Goal: Task Accomplishment & Management: Manage account settings

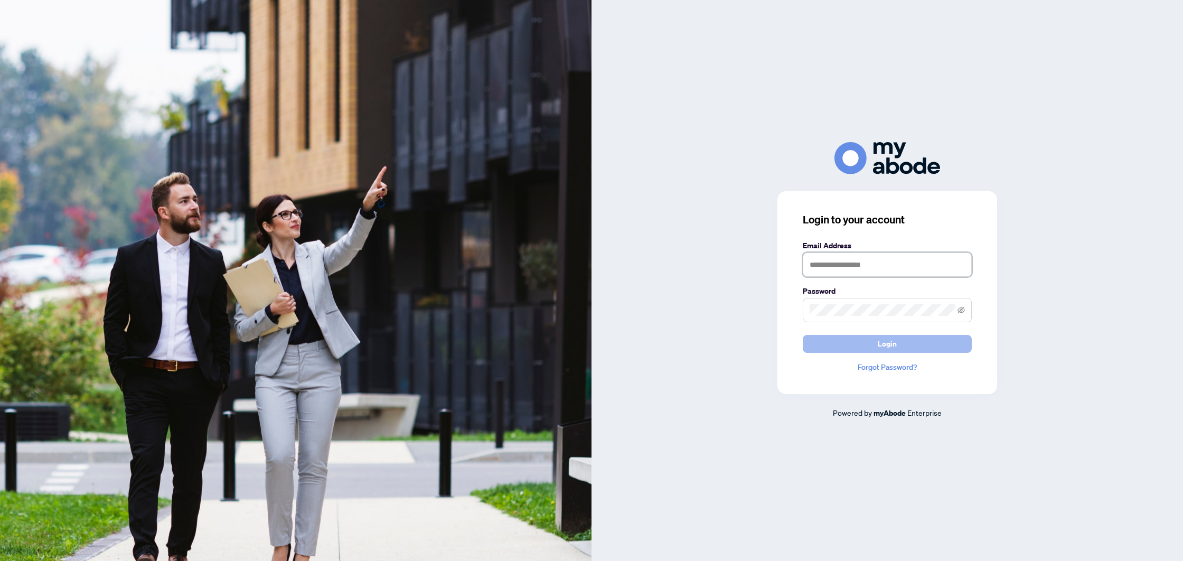
type input "**********"
click at [859, 351] on button "Login" at bounding box center [887, 344] width 169 height 18
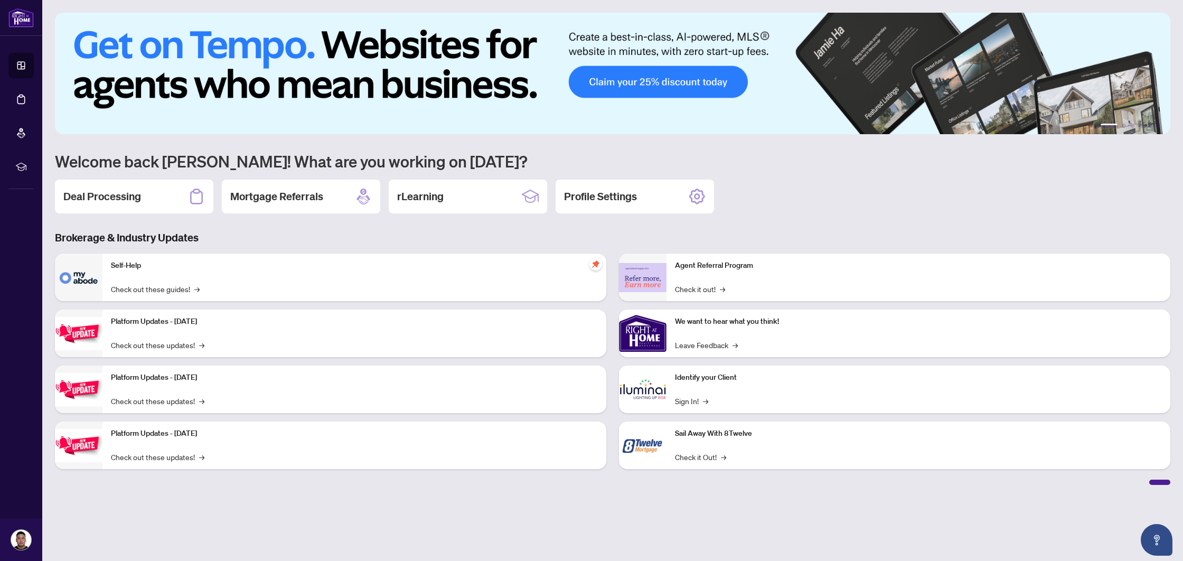
click at [155, 211] on div "Deal Processing" at bounding box center [134, 197] width 158 height 34
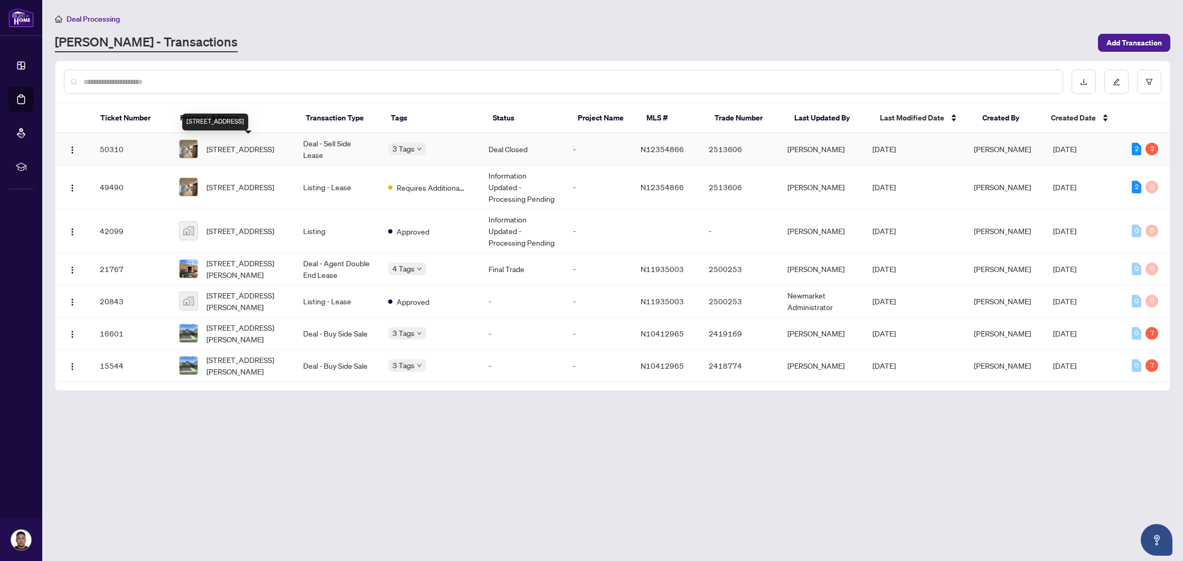
click at [274, 155] on span "[STREET_ADDRESS]" at bounding box center [240, 149] width 68 height 12
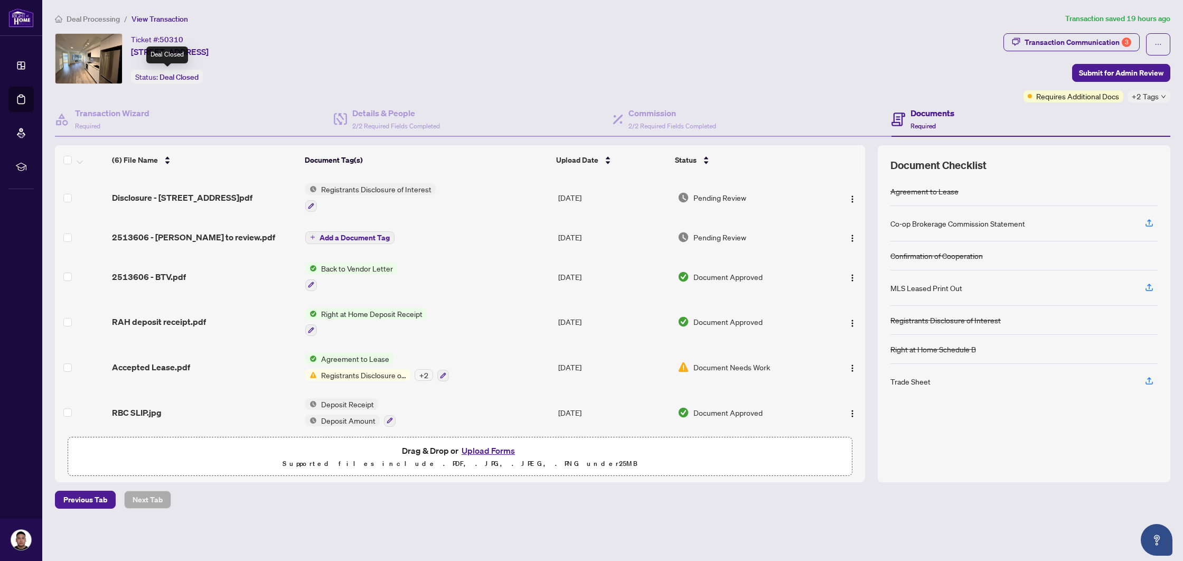
drag, startPoint x: 189, startPoint y: 74, endPoint x: 229, endPoint y: 91, distance: 43.3
click at [189, 74] on span "Deal Closed" at bounding box center [178, 77] width 39 height 10
click at [211, 237] on span "2513606 - [PERSON_NAME] to review.pdf" at bounding box center [193, 237] width 163 height 13
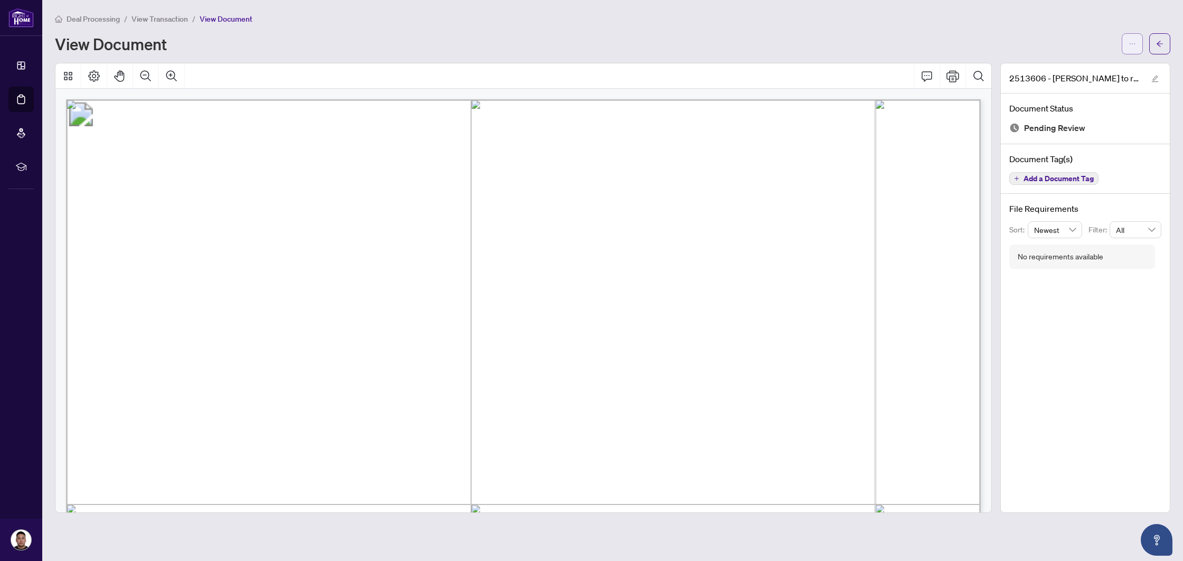
click at [1134, 45] on icon "ellipsis" at bounding box center [1131, 43] width 7 height 7
click at [1100, 71] on span "Download" at bounding box center [1094, 67] width 80 height 12
click at [221, 18] on span "View Document" at bounding box center [226, 19] width 53 height 10
click at [162, 19] on span "View Transaction" at bounding box center [159, 19] width 56 height 10
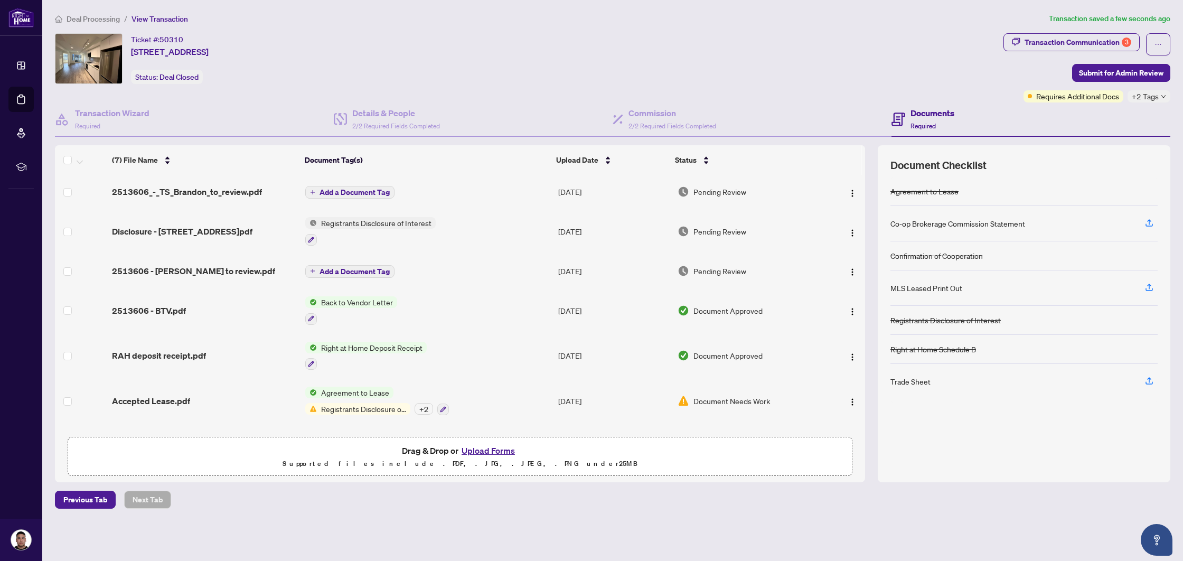
click at [349, 190] on span "Add a Document Tag" at bounding box center [354, 192] width 70 height 7
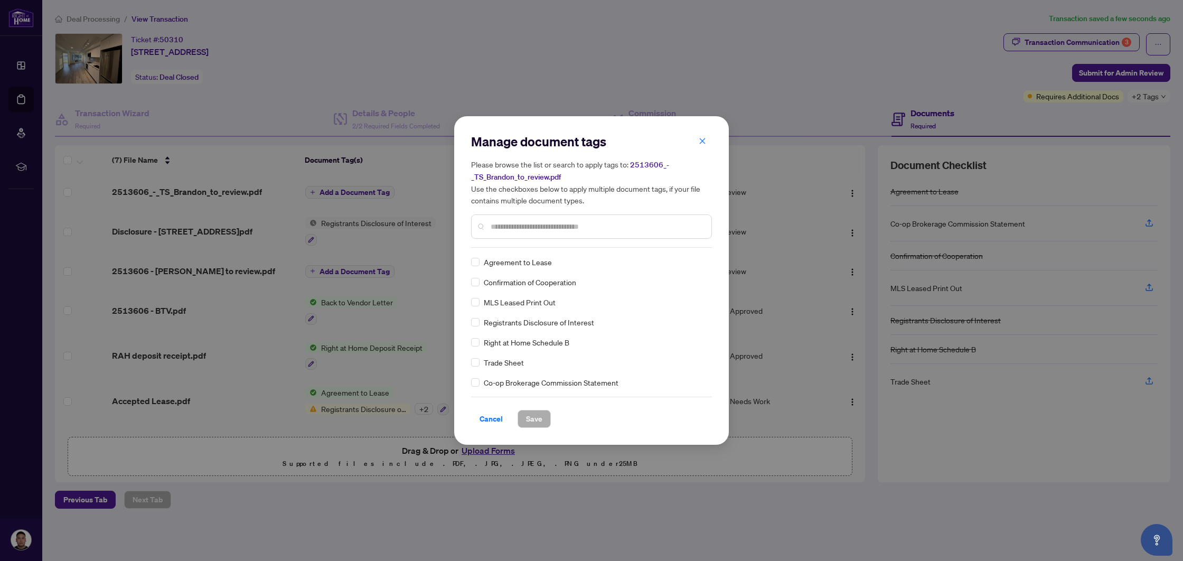
click at [522, 223] on input "text" at bounding box center [597, 227] width 212 height 12
type input "*****"
click at [530, 425] on span "Save" at bounding box center [534, 418] width 16 height 17
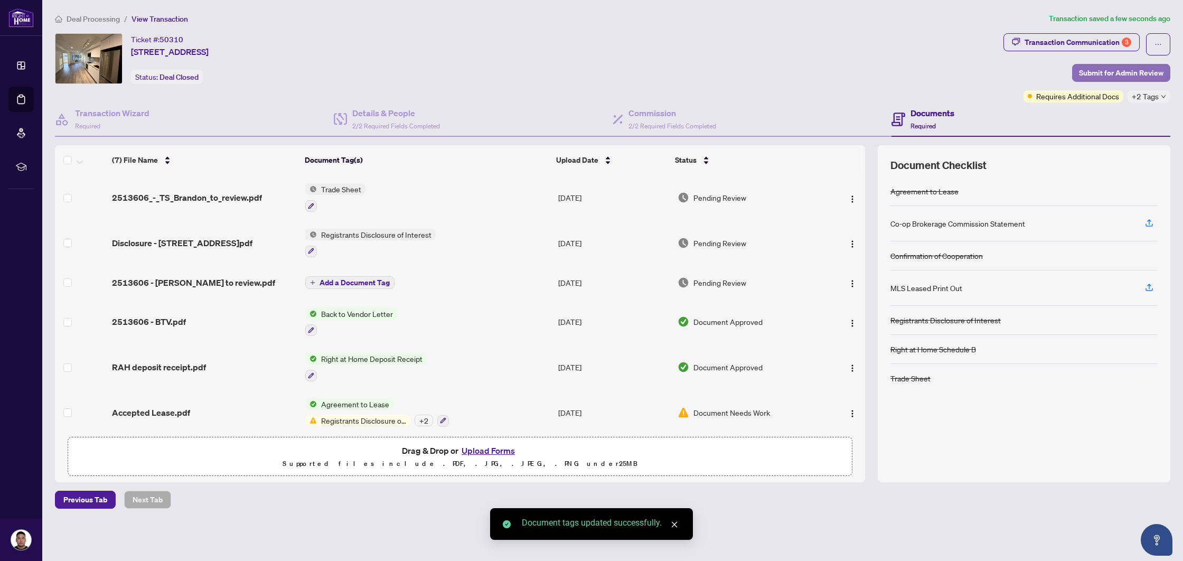
click at [1105, 72] on span "Submit for Admin Review" at bounding box center [1121, 72] width 84 height 17
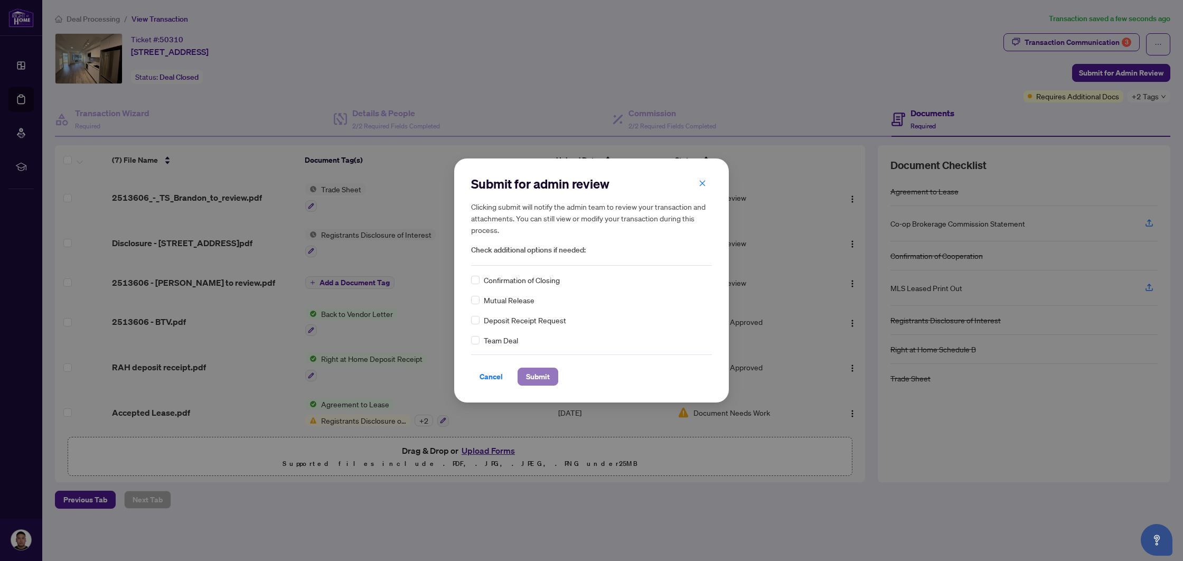
click at [542, 376] on span "Submit" at bounding box center [538, 376] width 24 height 17
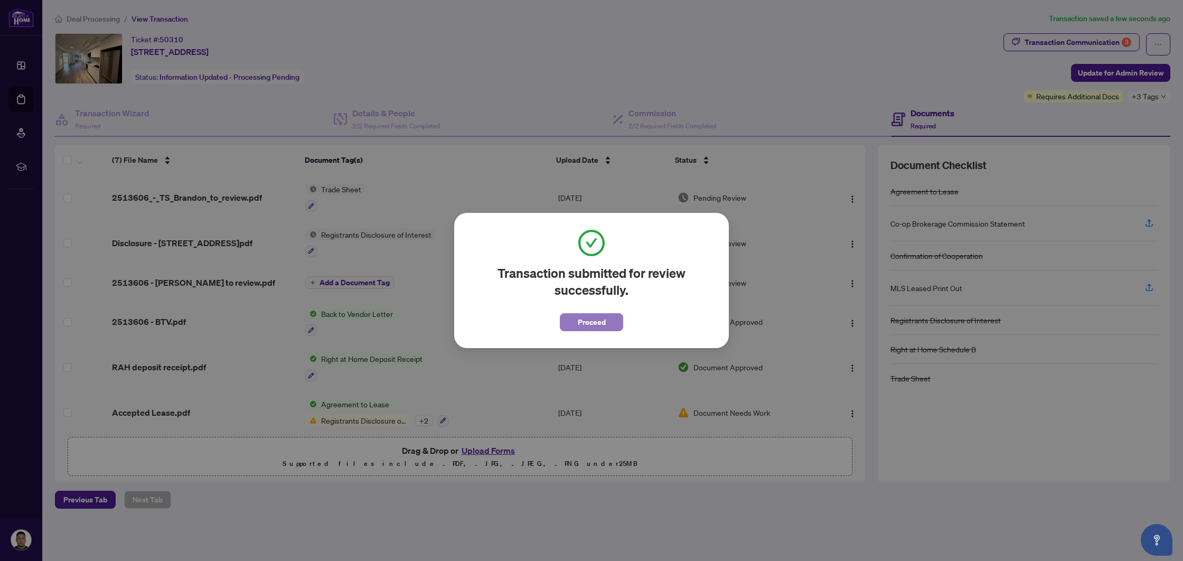
click at [597, 321] on span "Proceed" at bounding box center [592, 322] width 28 height 17
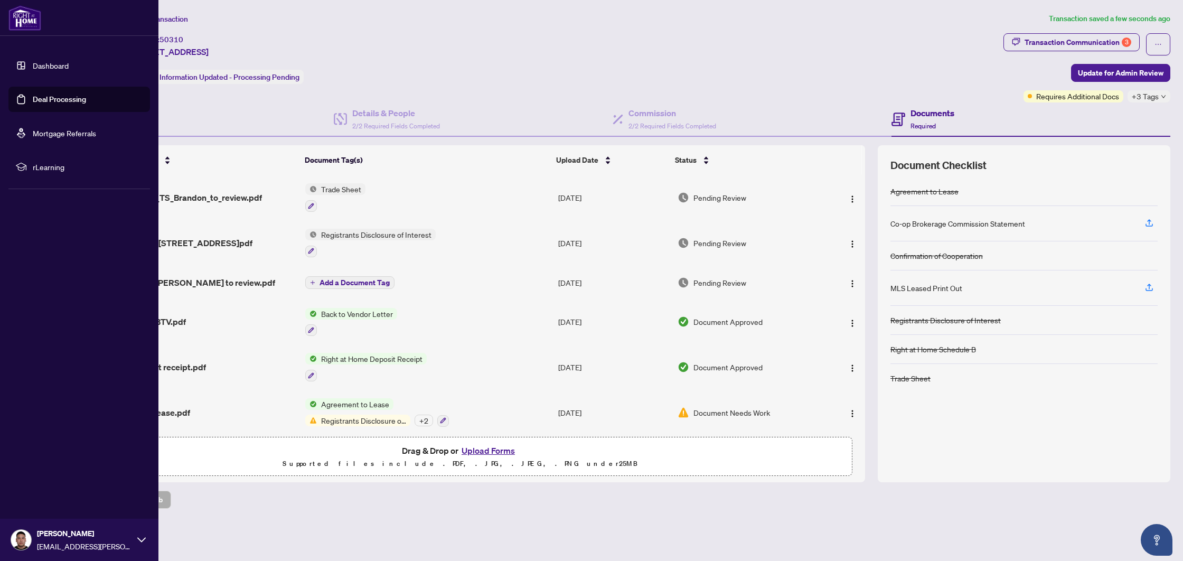
click at [69, 69] on link "Dashboard" at bounding box center [51, 66] width 36 height 10
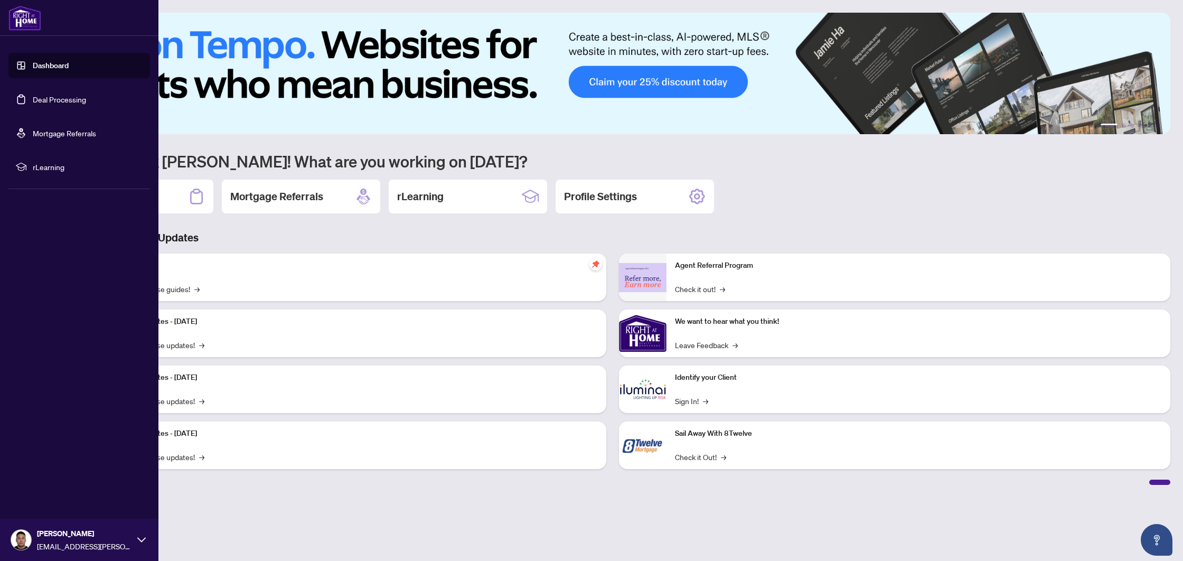
click at [63, 68] on link "Dashboard" at bounding box center [51, 66] width 36 height 10
